Goal: Task Accomplishment & Management: Complete application form

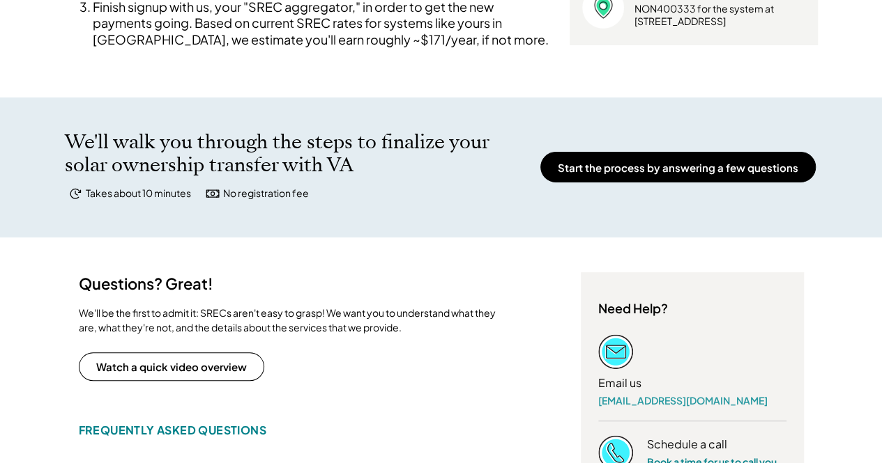
scroll to position [474, 0]
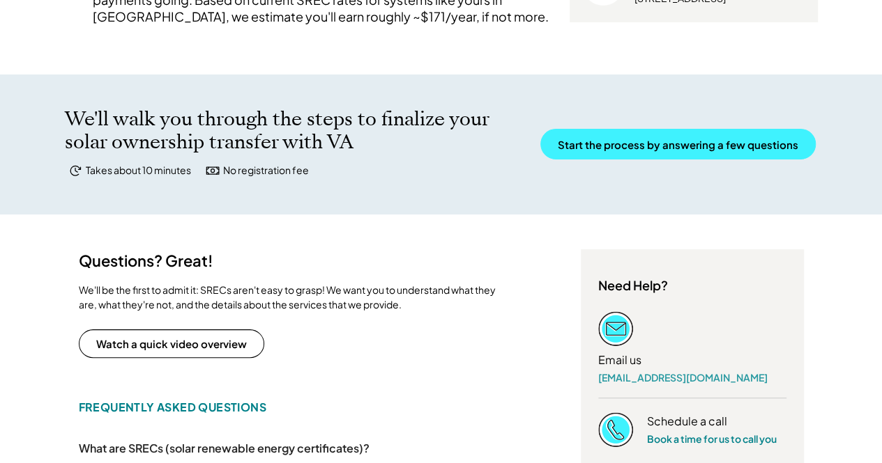
click at [673, 155] on button "Start the process by answering a few questions" at bounding box center [677, 144] width 275 height 31
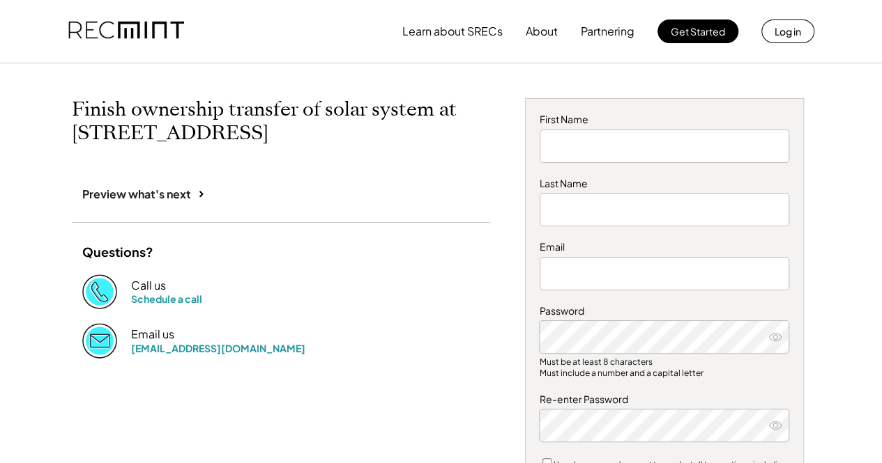
click at [474, 144] on h2 "Finish ownership transfer of solar system at 1362 Tallwood St" at bounding box center [281, 121] width 418 height 47
click at [584, 144] on input "input" at bounding box center [663, 146] width 249 height 33
type input "*****"
click at [549, 215] on input "input" at bounding box center [663, 209] width 249 height 33
type input "**********"
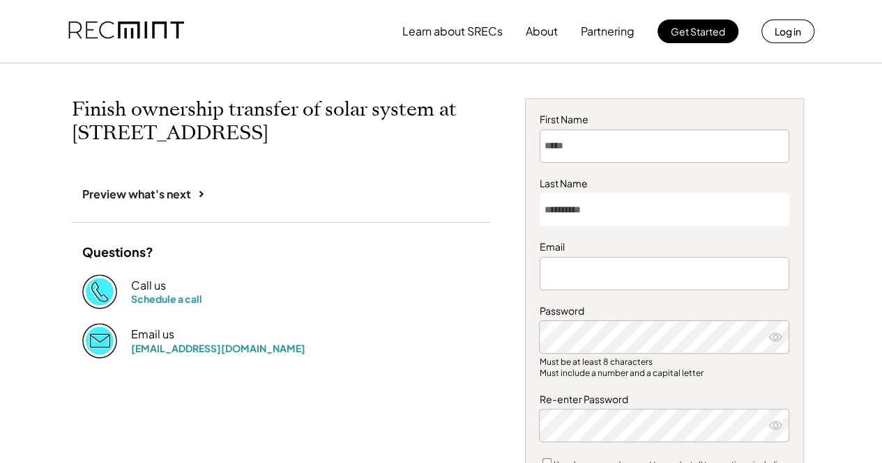
type input "**********"
click at [777, 338] on icon at bounding box center [775, 337] width 14 height 14
click at [774, 427] on icon at bounding box center [775, 426] width 14 height 14
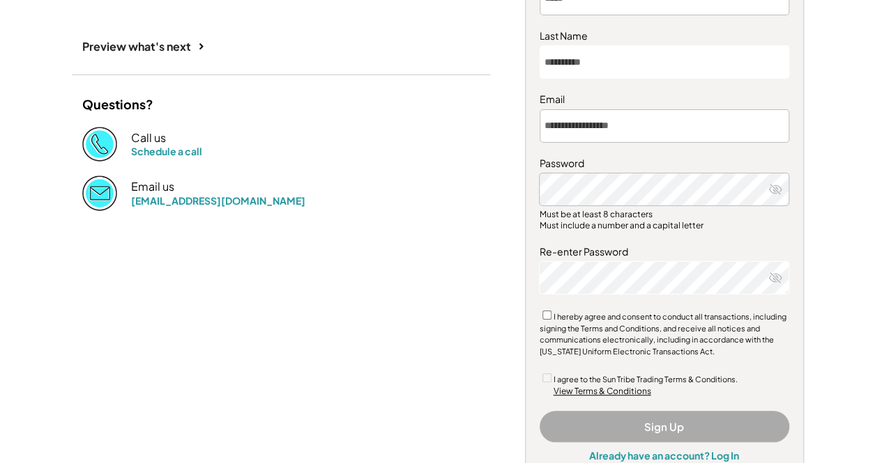
scroll to position [150, 0]
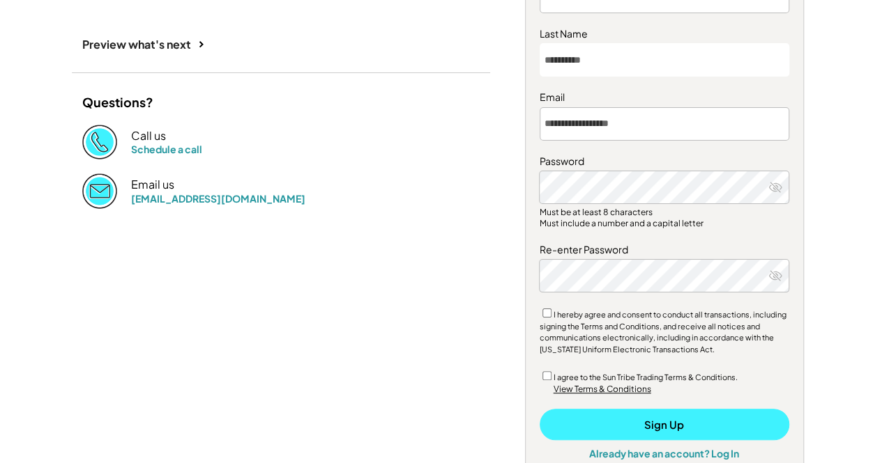
click at [636, 418] on button "Sign Up" at bounding box center [663, 424] width 249 height 31
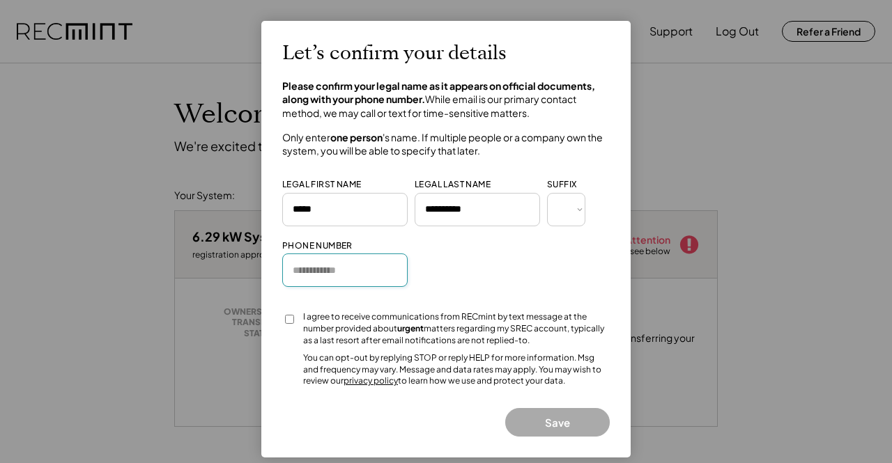
click at [327, 272] on input "input" at bounding box center [344, 270] width 125 height 33
type input "**********"
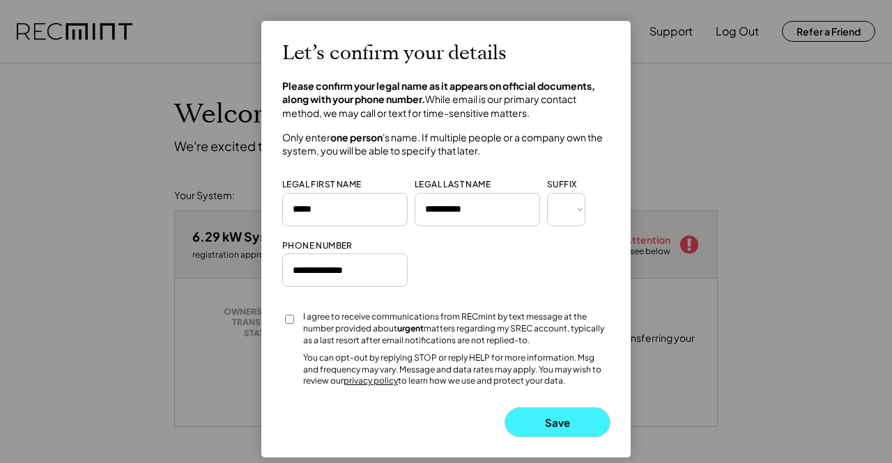
click at [569, 420] on button "Save" at bounding box center [557, 422] width 105 height 29
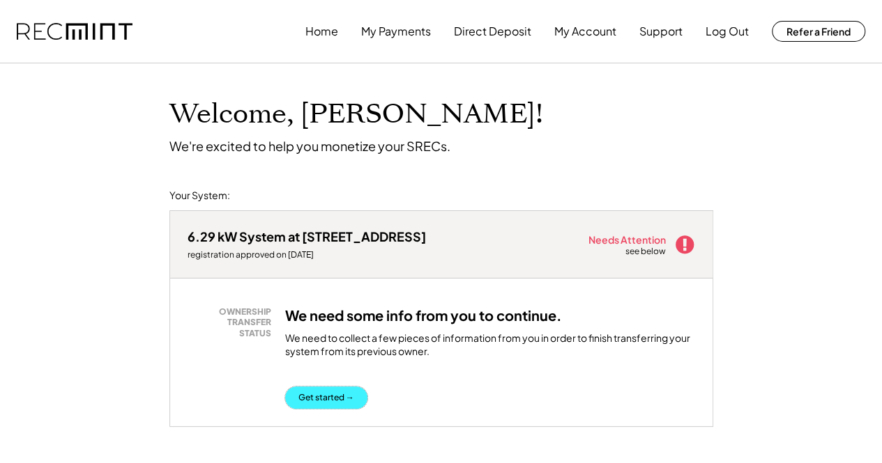
click at [343, 402] on button "Get started →" at bounding box center [326, 398] width 82 height 22
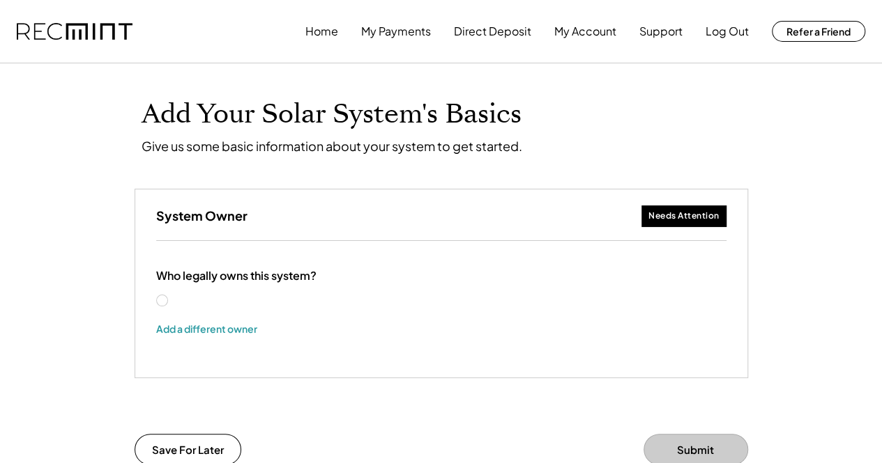
click at [167, 300] on div "[PERSON_NAME]" at bounding box center [225, 301] width 139 height 14
click at [170, 302] on label "[PERSON_NAME]" at bounding box center [232, 301] width 125 height 10
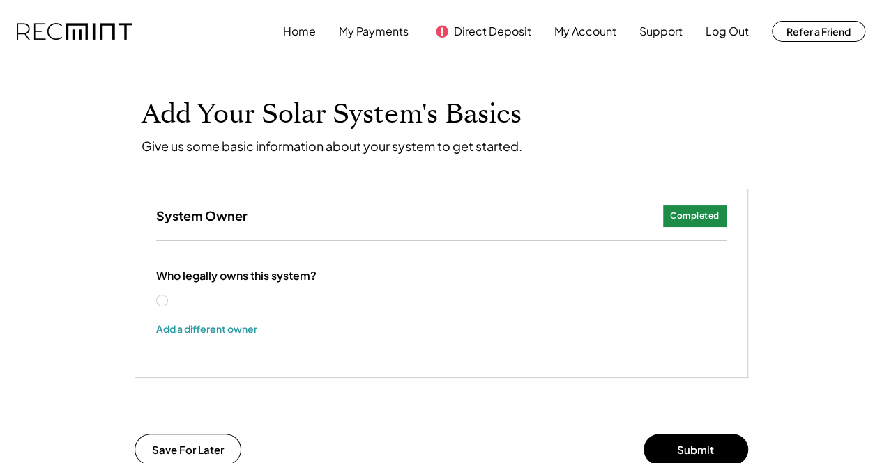
click at [159, 306] on div "[PERSON_NAME]" at bounding box center [225, 301] width 139 height 14
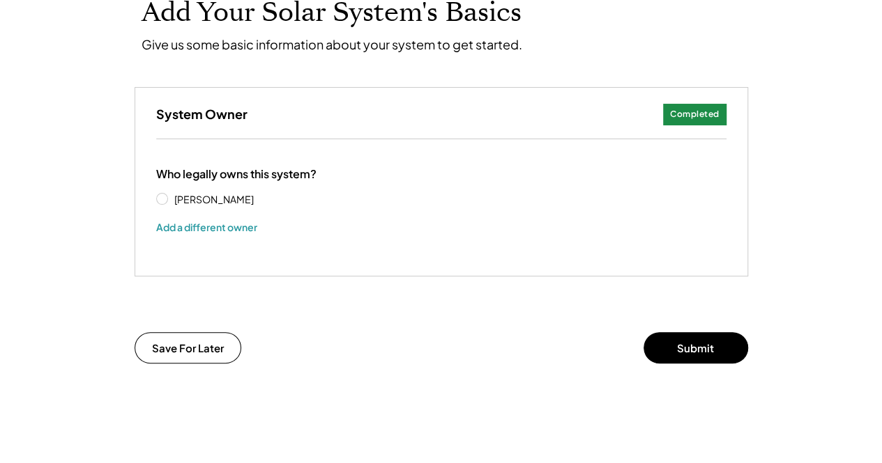
scroll to position [100, 0]
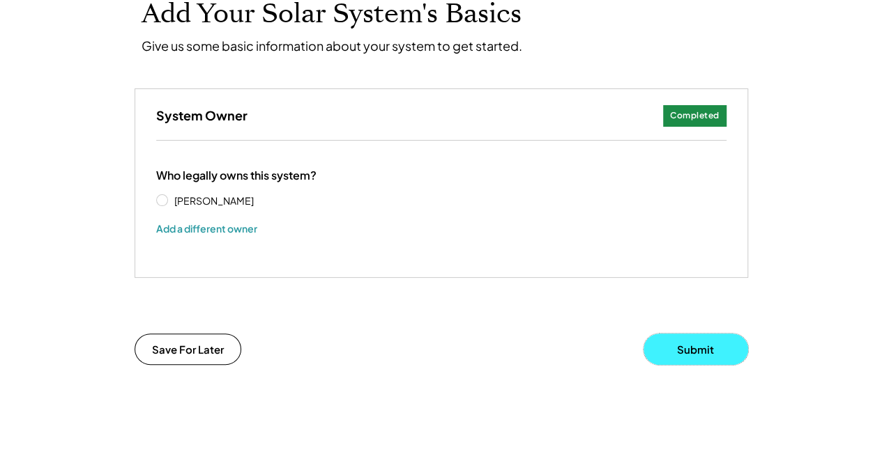
click at [716, 345] on button "Submit" at bounding box center [695, 349] width 105 height 31
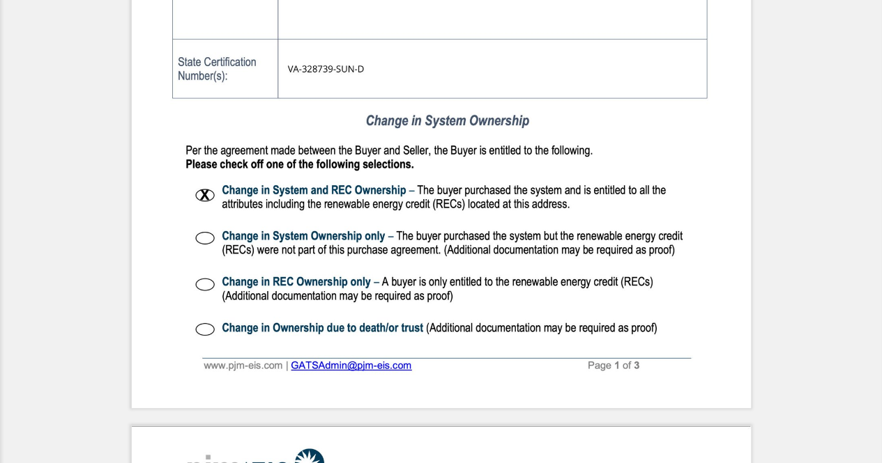
scroll to position [593, 0]
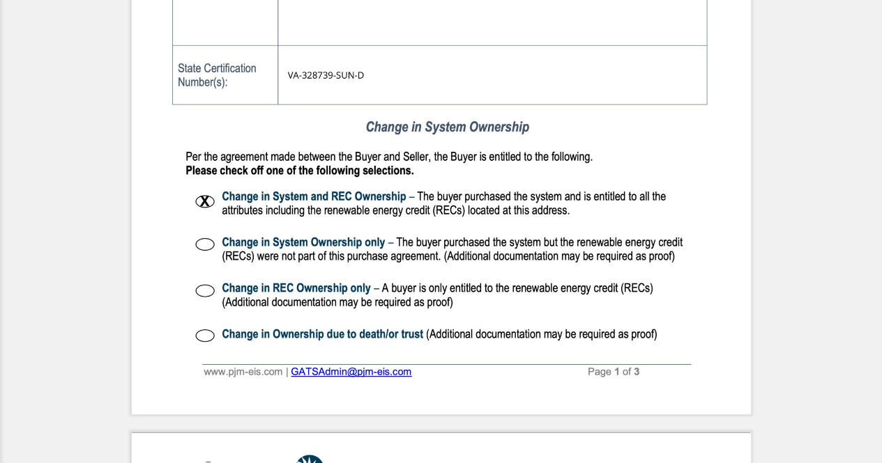
click at [203, 335] on img at bounding box center [441, 14] width 619 height 801
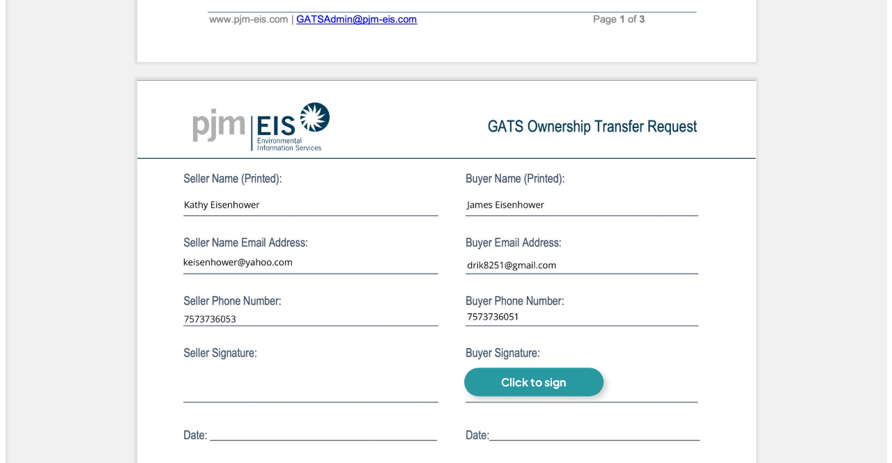
scroll to position [967, 0]
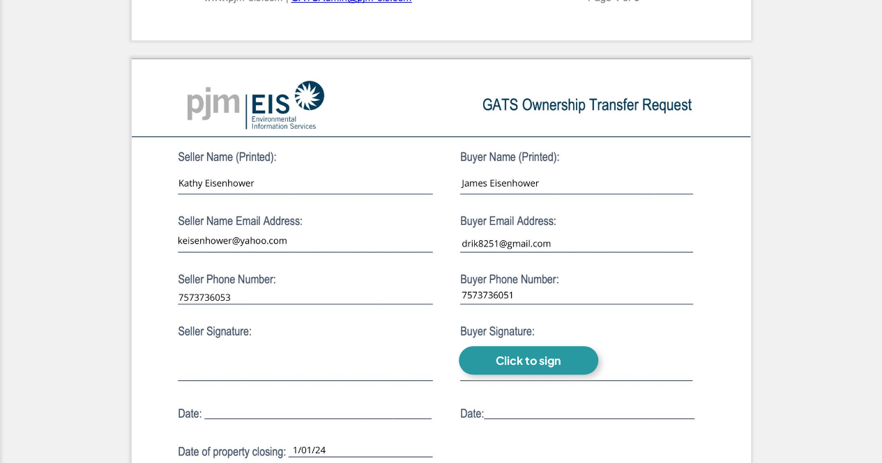
click at [548, 355] on div "Click to sign" at bounding box center [528, 360] width 65 height 15
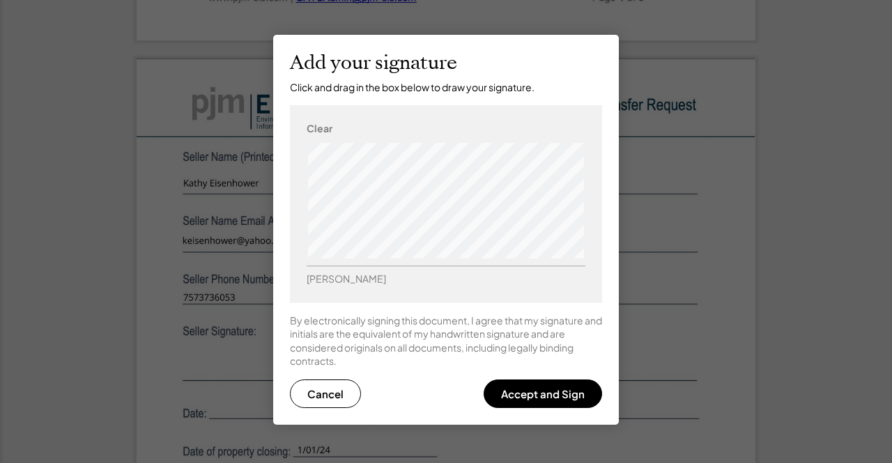
click at [551, 400] on button "Accept and Sign" at bounding box center [543, 394] width 118 height 29
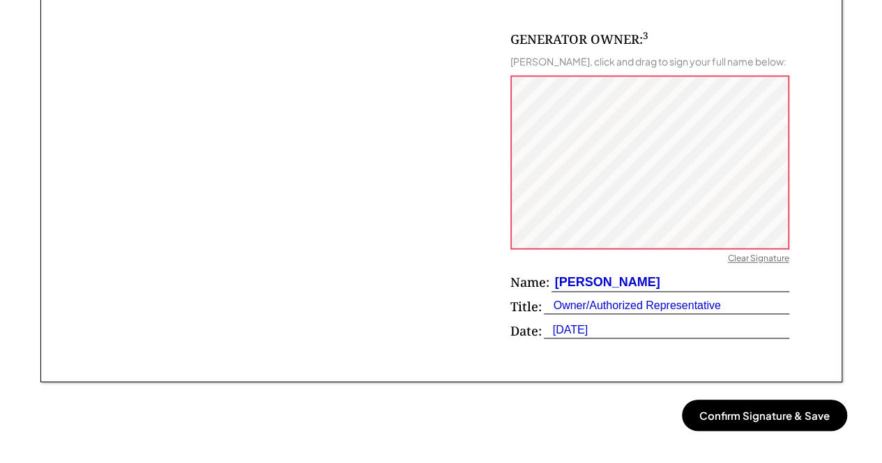
scroll to position [911, 0]
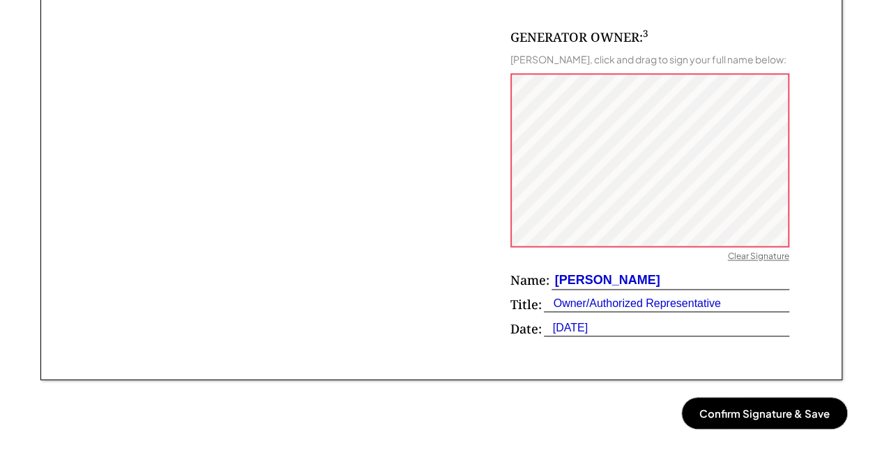
click at [789, 422] on button "Confirm Signature & Save" at bounding box center [764, 413] width 165 height 31
